Goal: Task Accomplishment & Management: Manage account settings

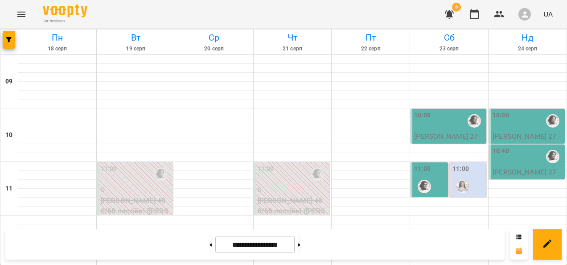
scroll to position [436, 0]
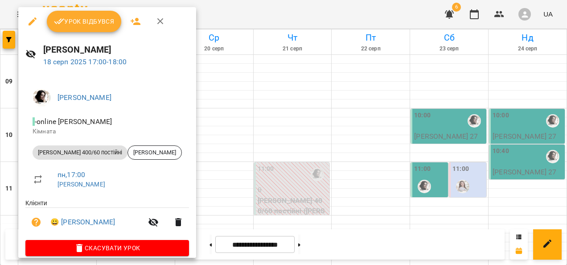
click at [94, 26] on span "Урок відбувся" at bounding box center [84, 21] width 61 height 11
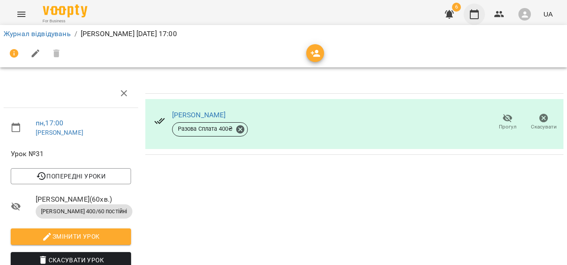
click at [480, 15] on button "button" at bounding box center [474, 14] width 21 height 21
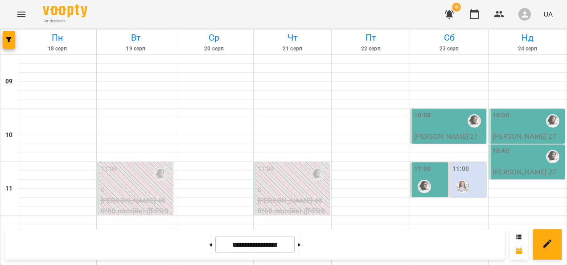
scroll to position [223, 0]
click at [210, 245] on button at bounding box center [211, 245] width 2 height 20
type input "**********"
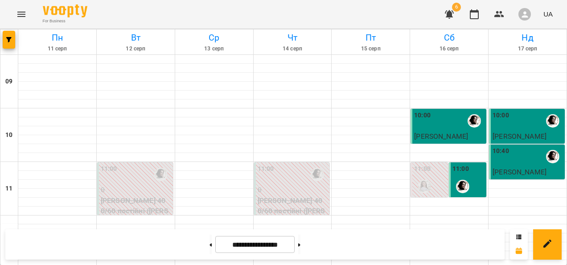
scroll to position [436, 0]
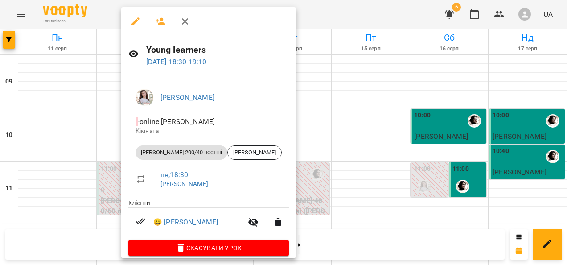
click at [70, 161] on div at bounding box center [283, 132] width 567 height 265
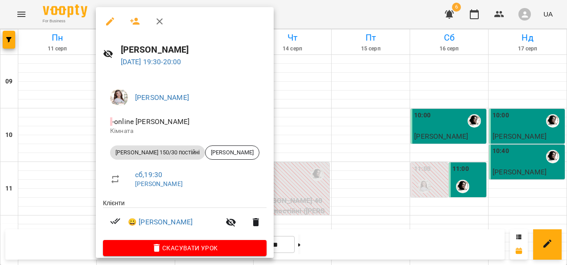
click at [57, 173] on div at bounding box center [283, 132] width 567 height 265
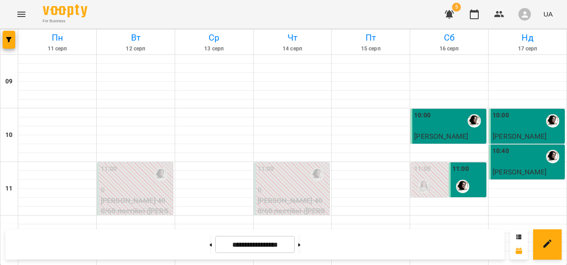
scroll to position [0, 0]
